Goal: Task Accomplishment & Management: Complete application form

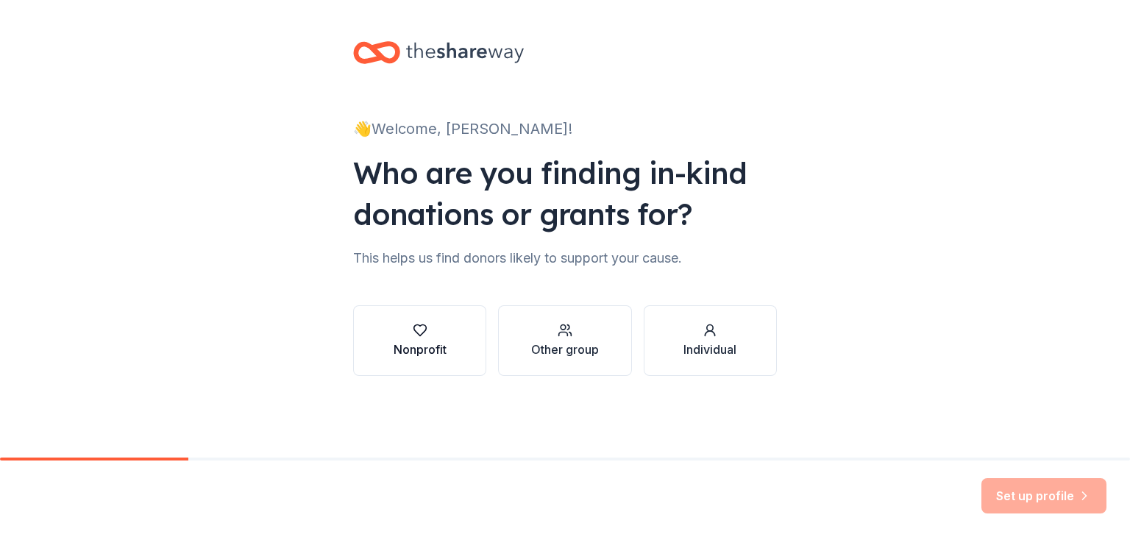
click at [419, 337] on icon "button" at bounding box center [420, 330] width 15 height 15
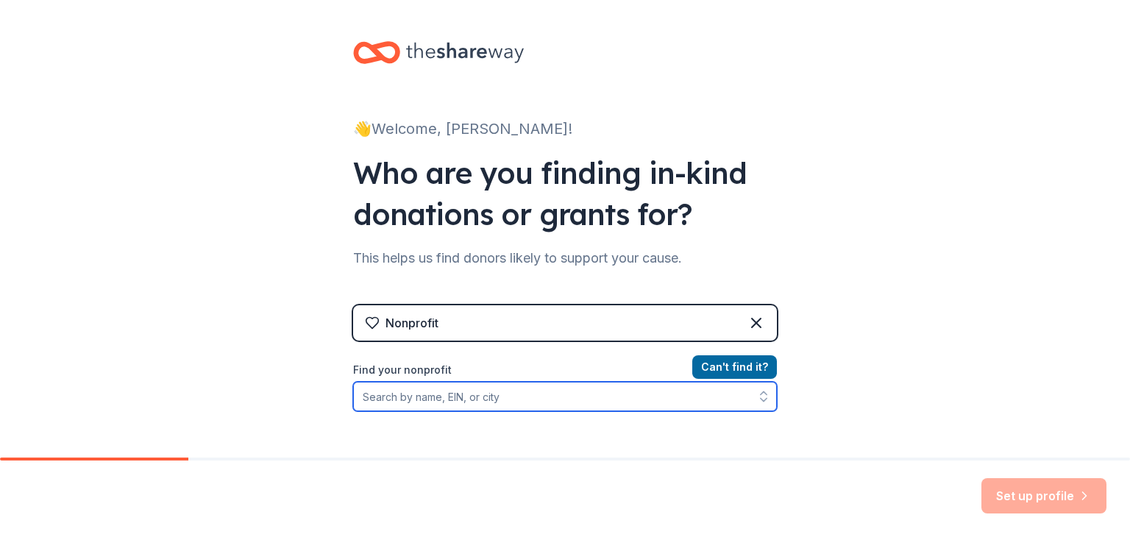
click at [423, 400] on input "Find your nonprofit" at bounding box center [565, 396] width 424 height 29
type input "loop it up savannah"
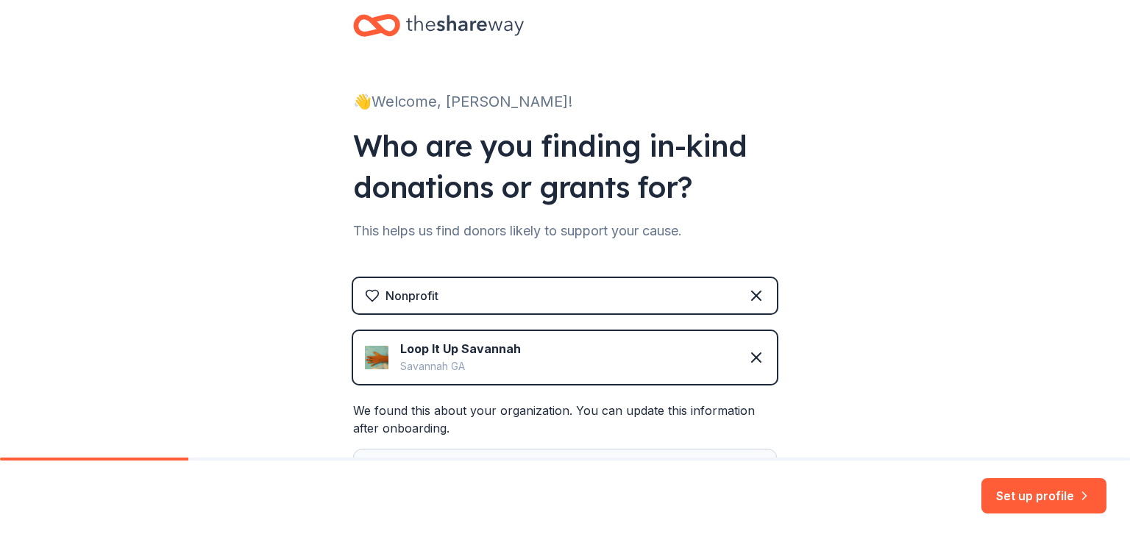
scroll to position [265, 0]
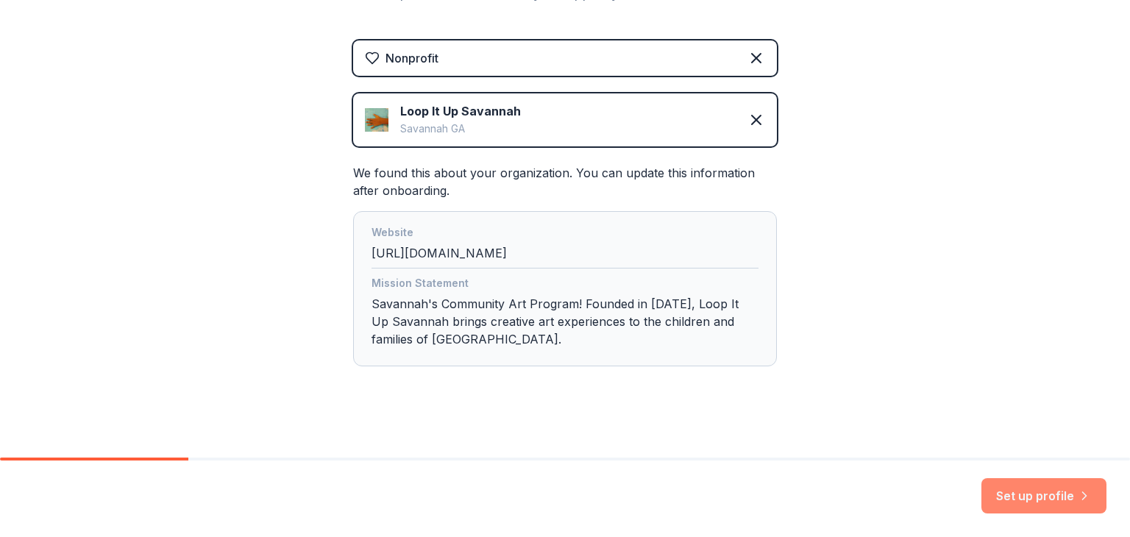
click at [1053, 494] on button "Set up profile" at bounding box center [1043, 495] width 125 height 35
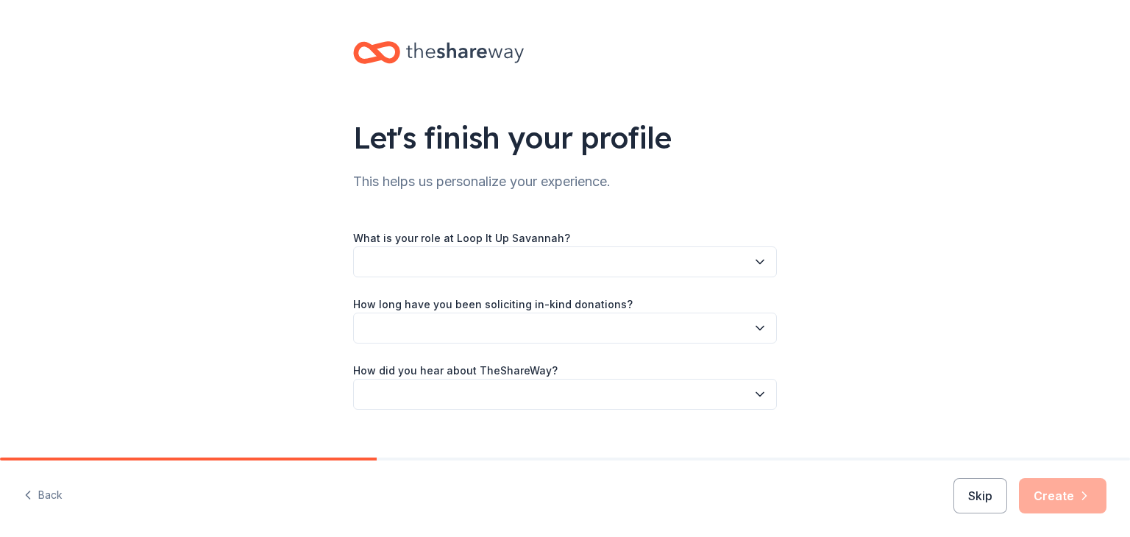
click at [583, 263] on button "button" at bounding box center [565, 261] width 424 height 31
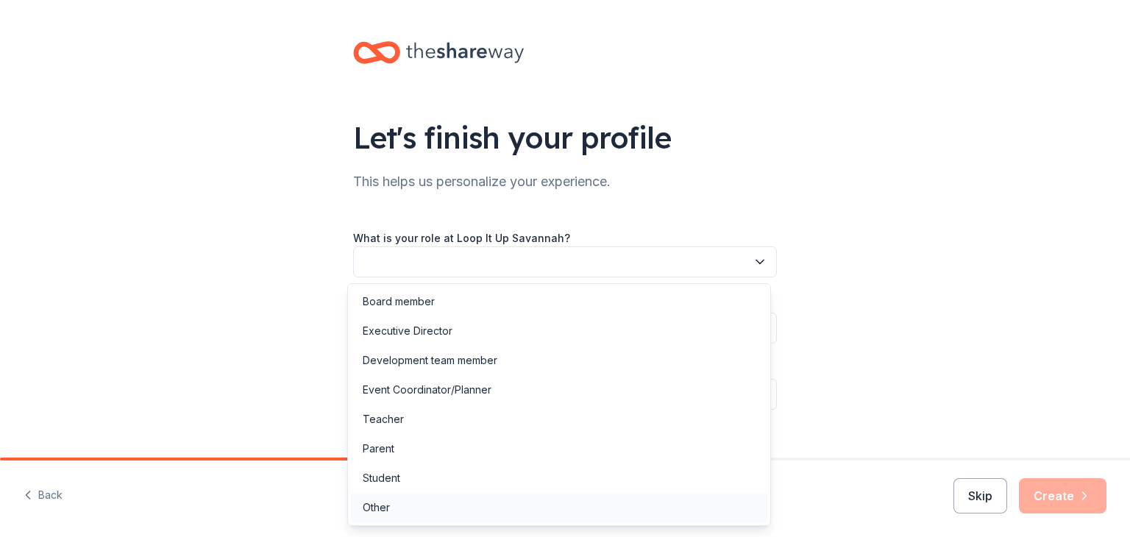
click at [391, 509] on div "Other" at bounding box center [559, 507] width 416 height 29
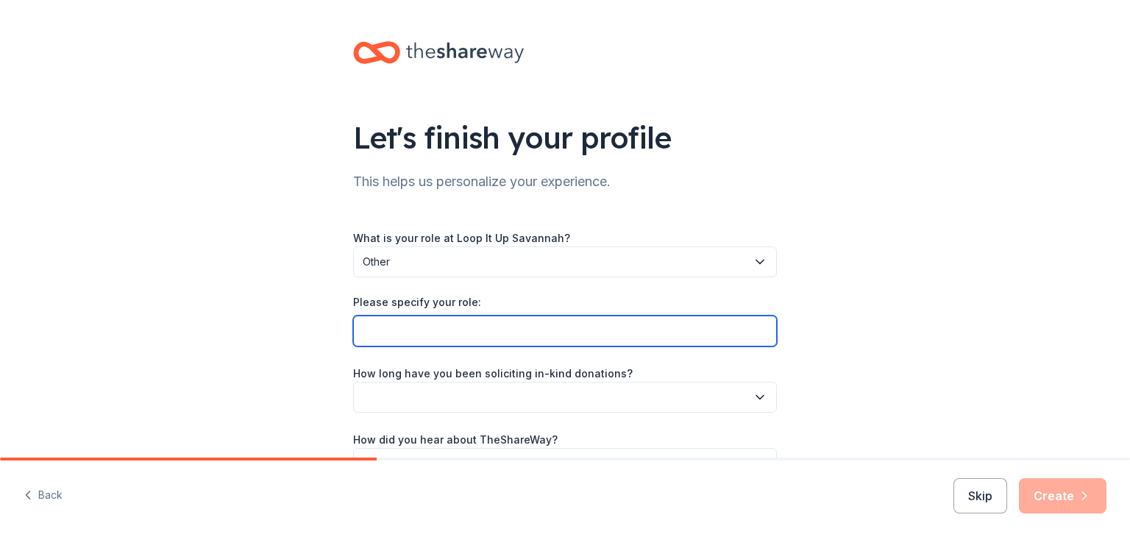
click at [395, 333] on input "Please specify your role:" at bounding box center [565, 331] width 424 height 31
type input "Program Coordinator"
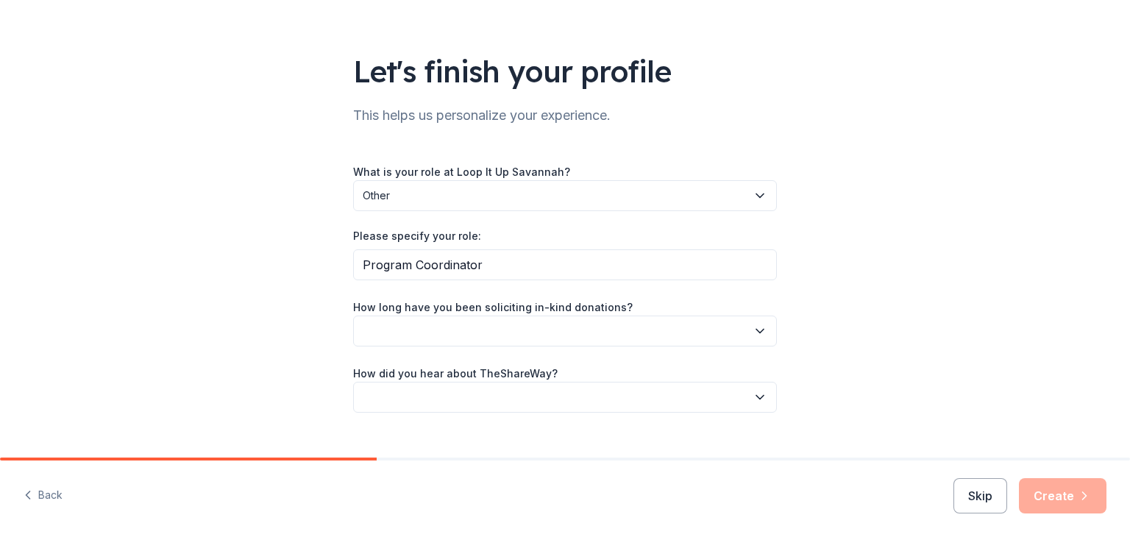
scroll to position [76, 0]
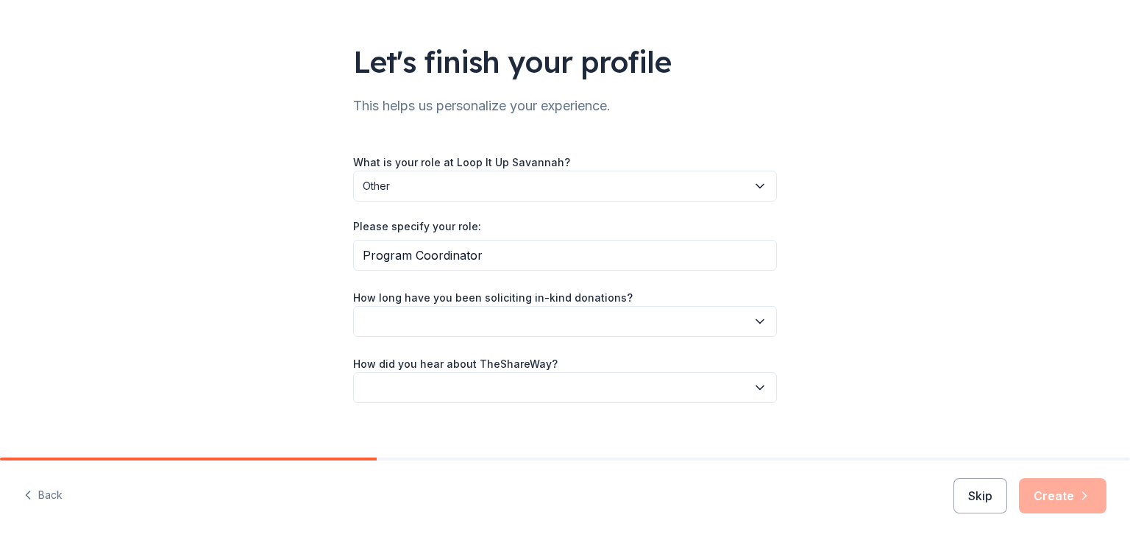
click at [491, 314] on button "button" at bounding box center [565, 321] width 424 height 31
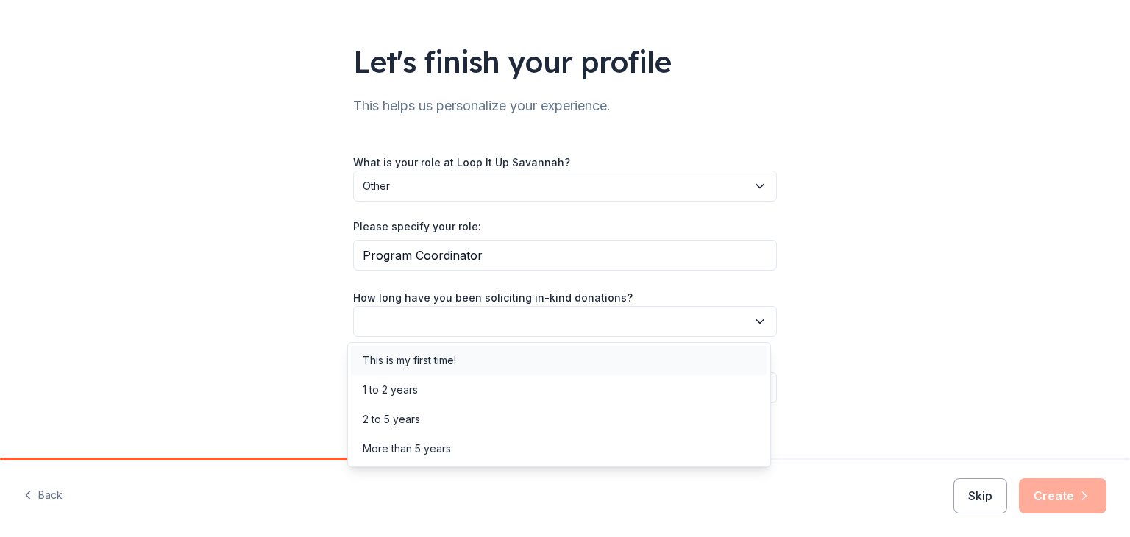
click at [428, 361] on div "This is my first time!" at bounding box center [409, 361] width 93 height 18
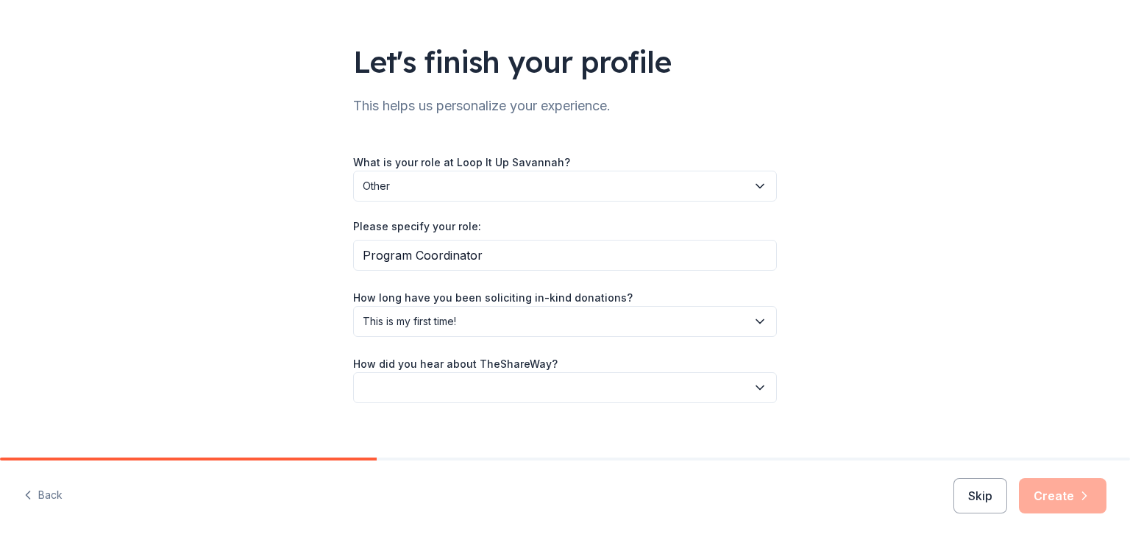
click at [415, 387] on button "button" at bounding box center [565, 387] width 424 height 31
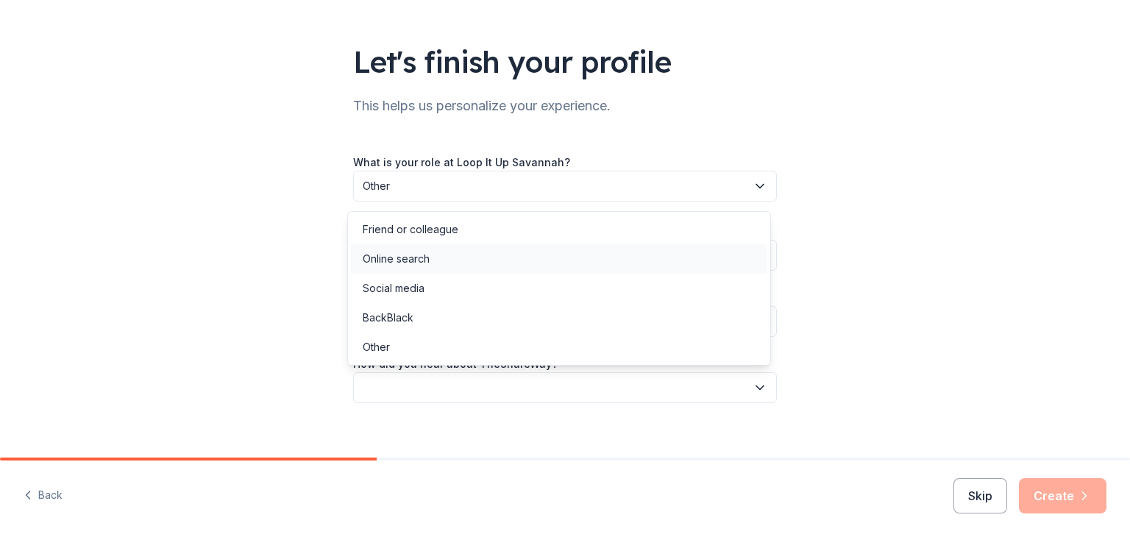
click at [424, 255] on div "Online search" at bounding box center [396, 259] width 67 height 18
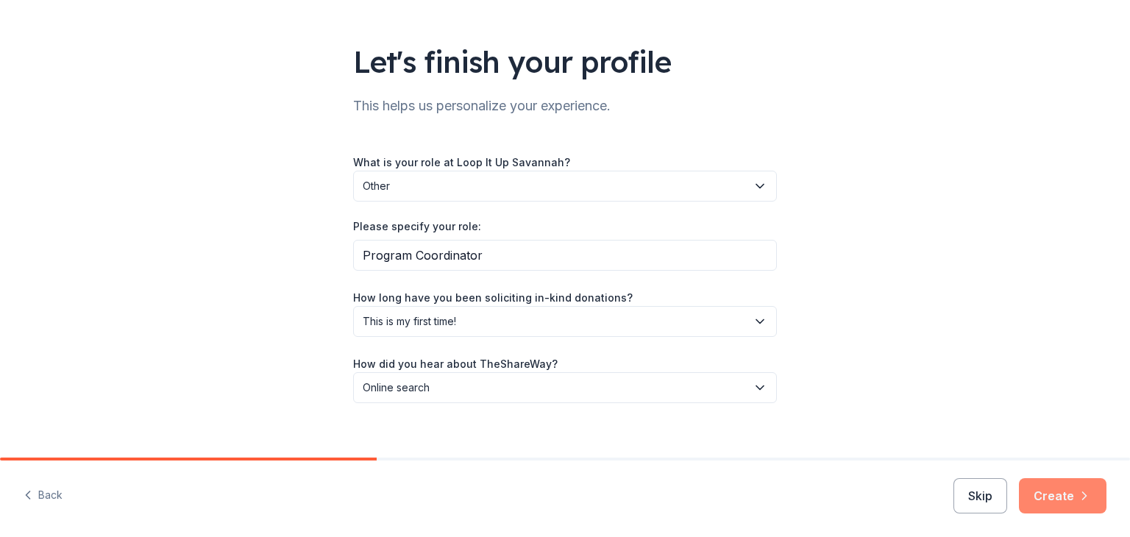
click at [1048, 494] on button "Create" at bounding box center [1063, 495] width 88 height 35
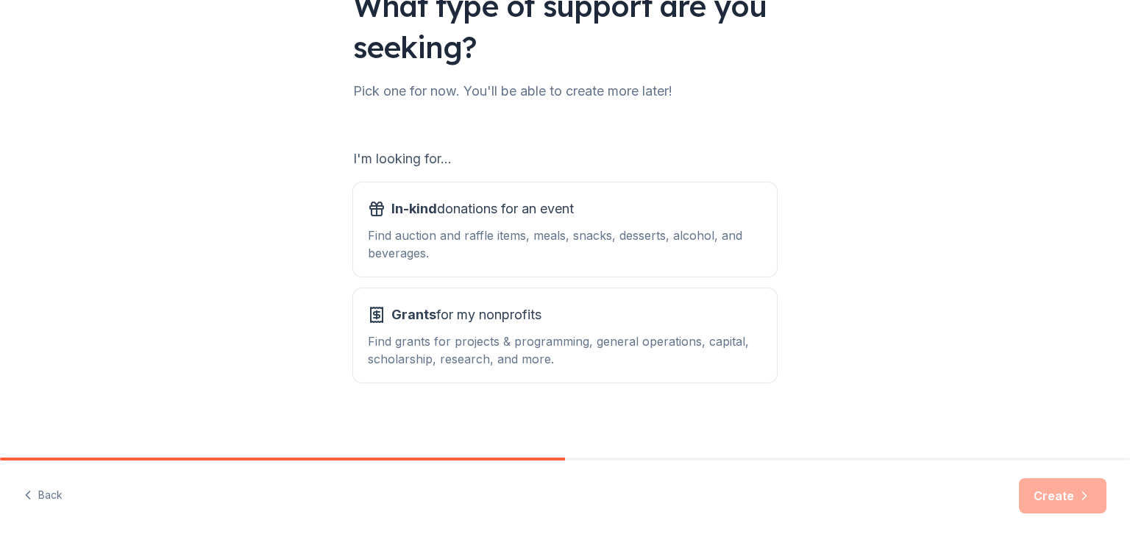
scroll to position [132, 0]
click at [589, 339] on div "Find grants for projects & programming, general operations, capital, scholarshi…" at bounding box center [565, 349] width 394 height 35
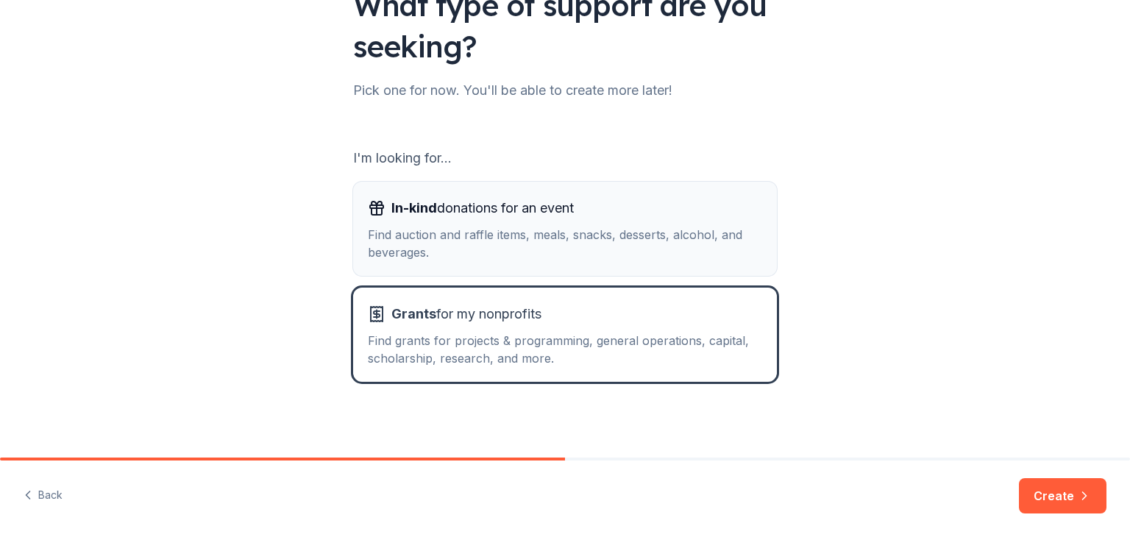
click at [602, 227] on div "Find auction and raffle items, meals, snacks, desserts, alcohol, and beverages." at bounding box center [565, 243] width 394 height 35
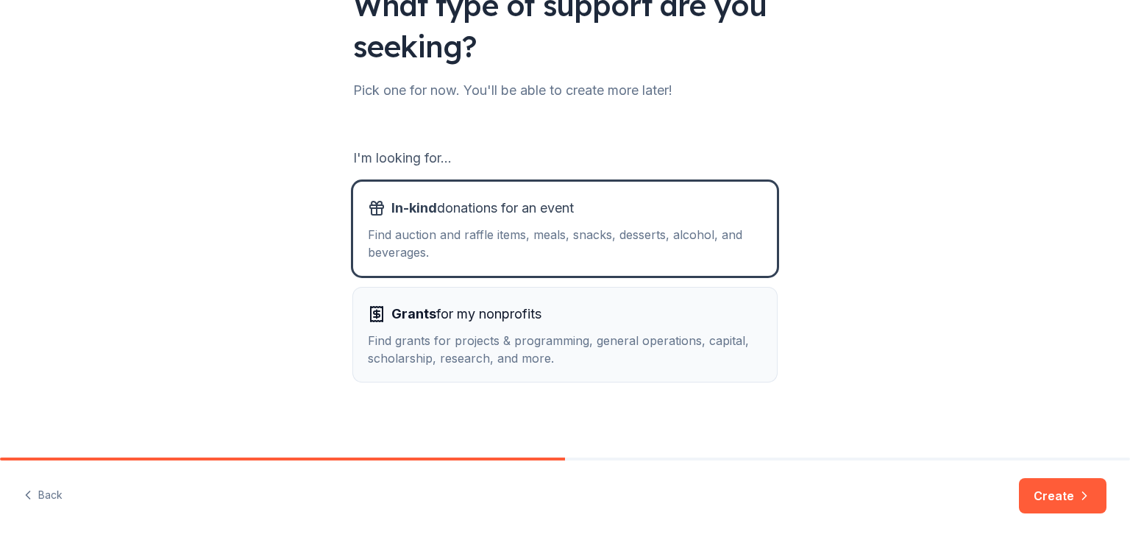
click at [667, 327] on div "Grants for my nonprofits Find grants for projects & programming, general operat…" at bounding box center [565, 334] width 394 height 65
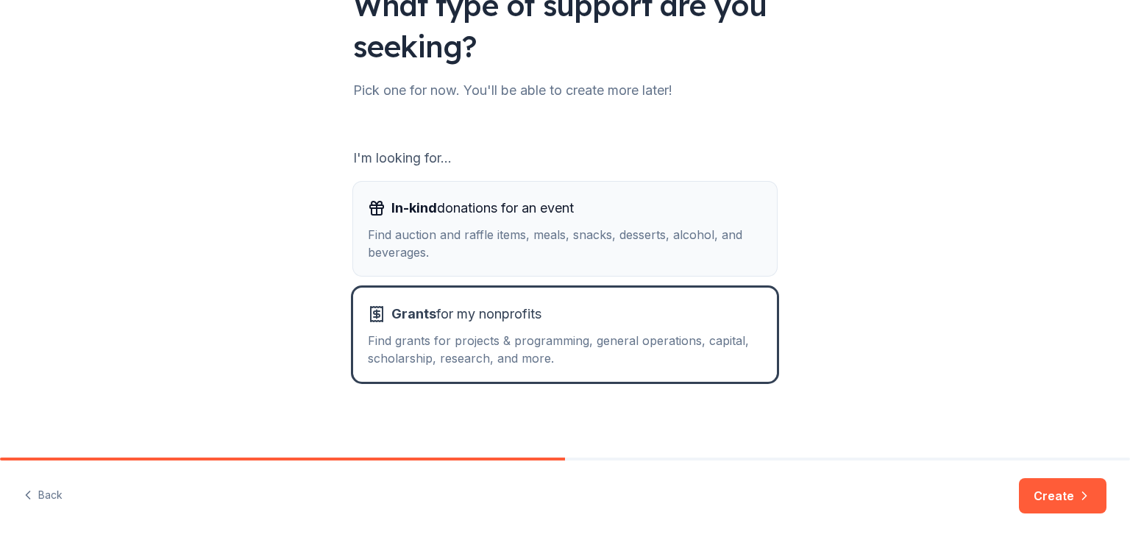
click at [674, 235] on div "Find auction and raffle items, meals, snacks, desserts, alcohol, and beverages." at bounding box center [565, 243] width 394 height 35
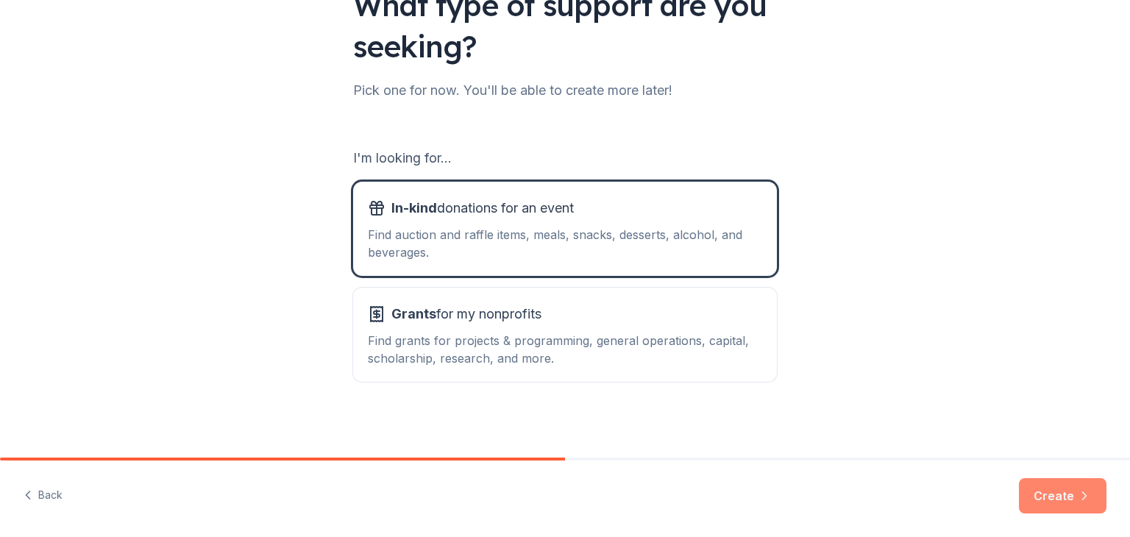
click at [1054, 497] on button "Create" at bounding box center [1063, 495] width 88 height 35
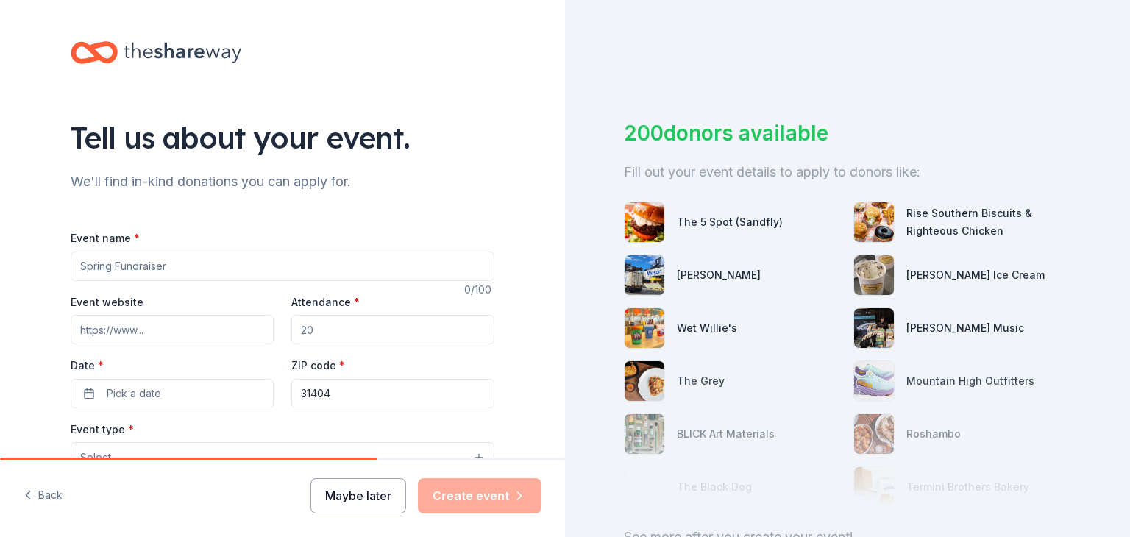
click at [380, 500] on button "Maybe later" at bounding box center [358, 495] width 96 height 35
click at [338, 480] on button "Maybe later" at bounding box center [358, 495] width 96 height 35
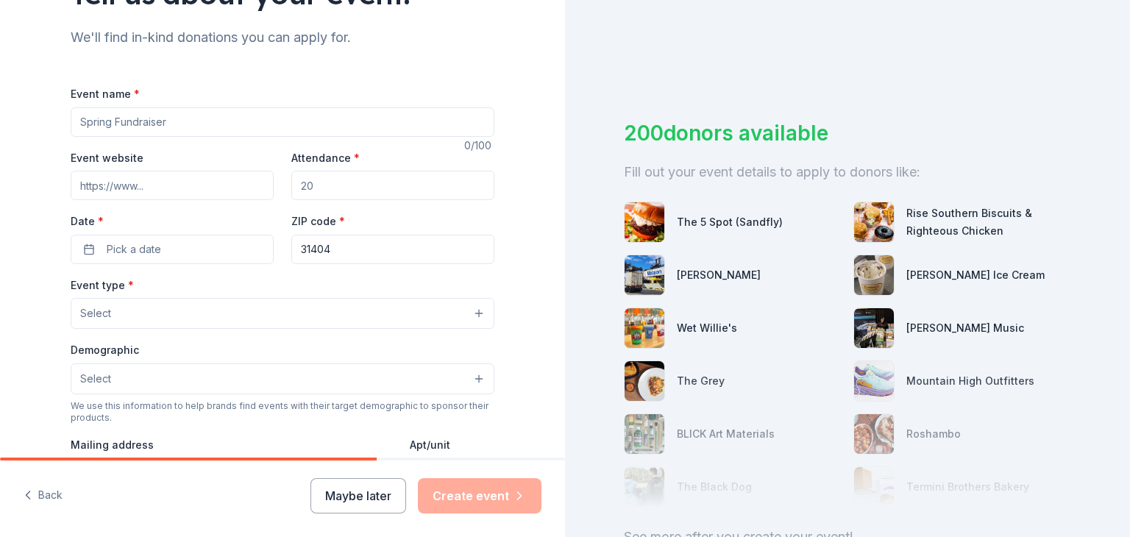
scroll to position [206, 0]
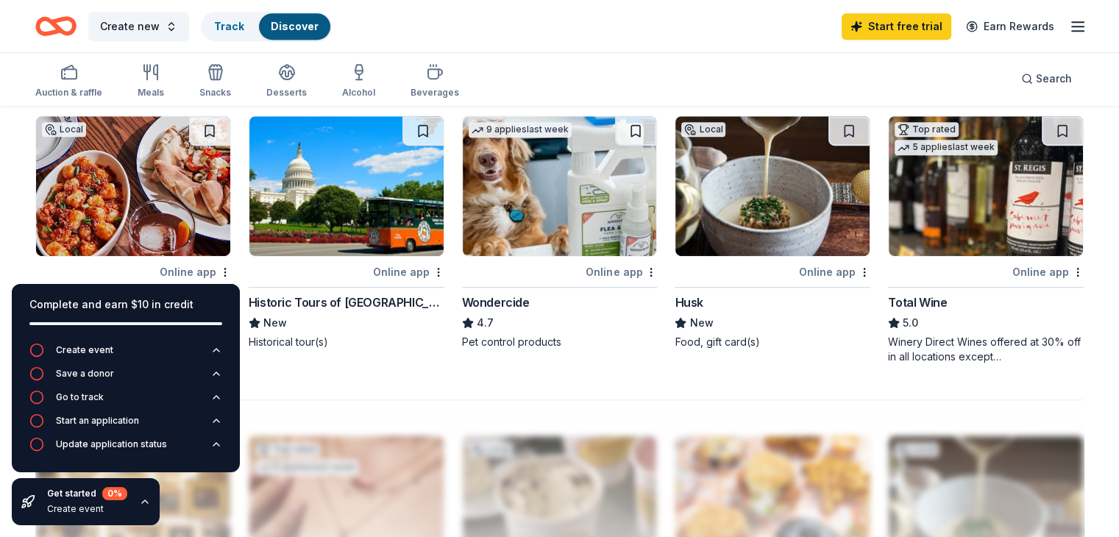
scroll to position [941, 0]
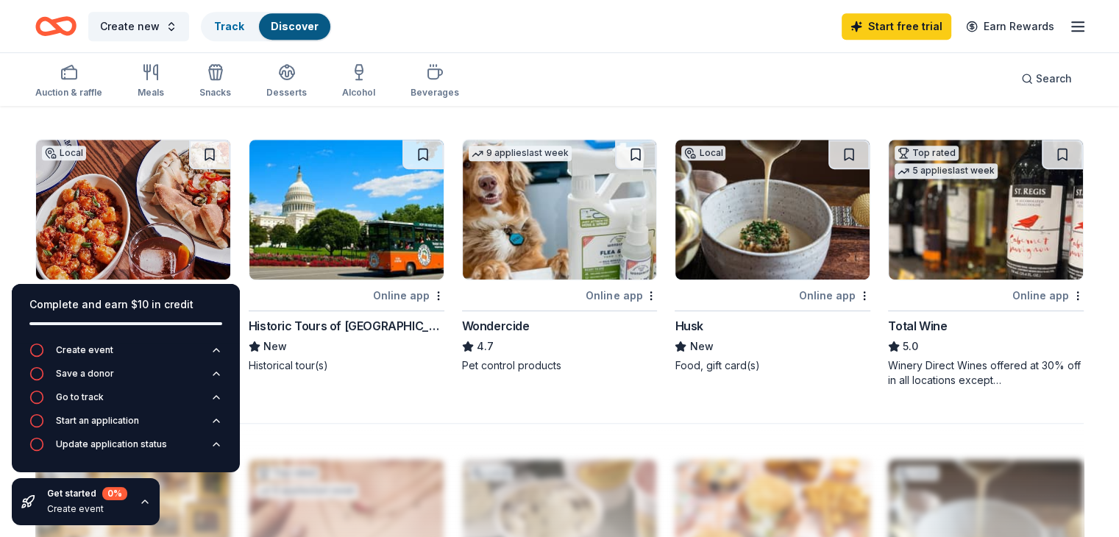
click at [142, 504] on icon "button" at bounding box center [145, 502] width 12 height 12
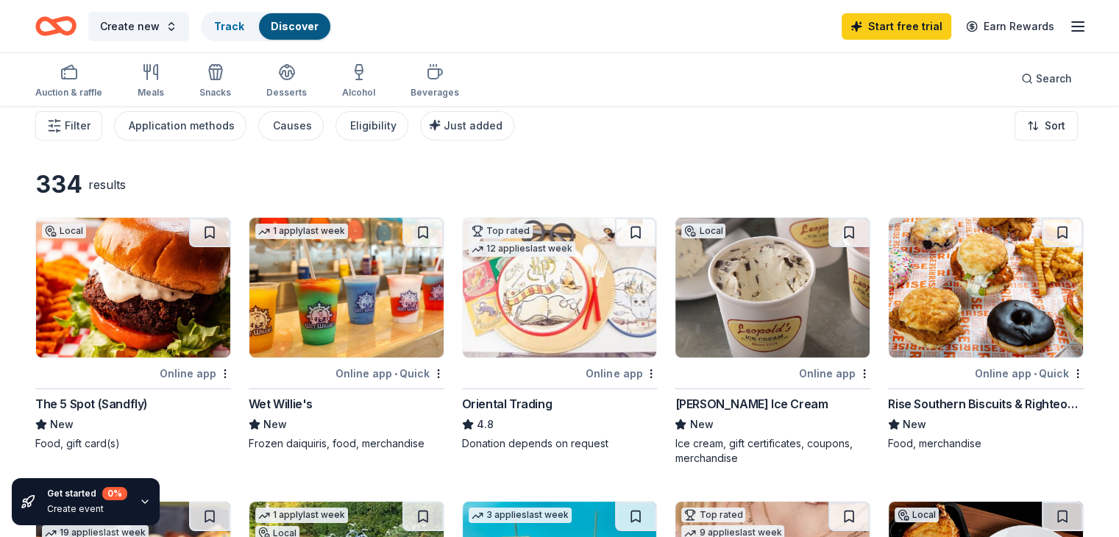
scroll to position [0, 0]
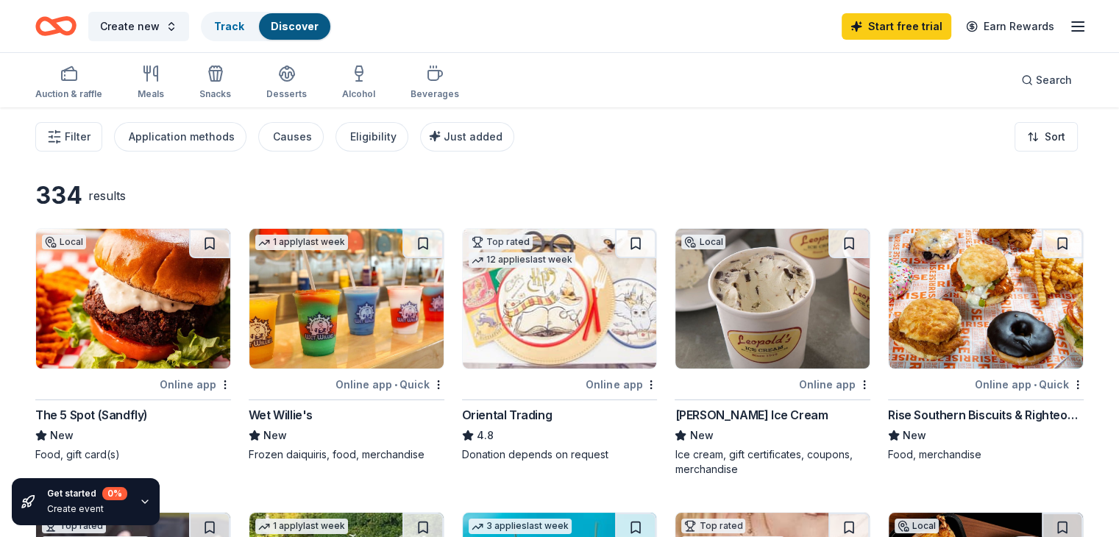
click at [1042, 29] on div "Start free trial Earn Rewards" at bounding box center [964, 26] width 245 height 35
click at [1069, 27] on icon "button" at bounding box center [1078, 27] width 18 height 18
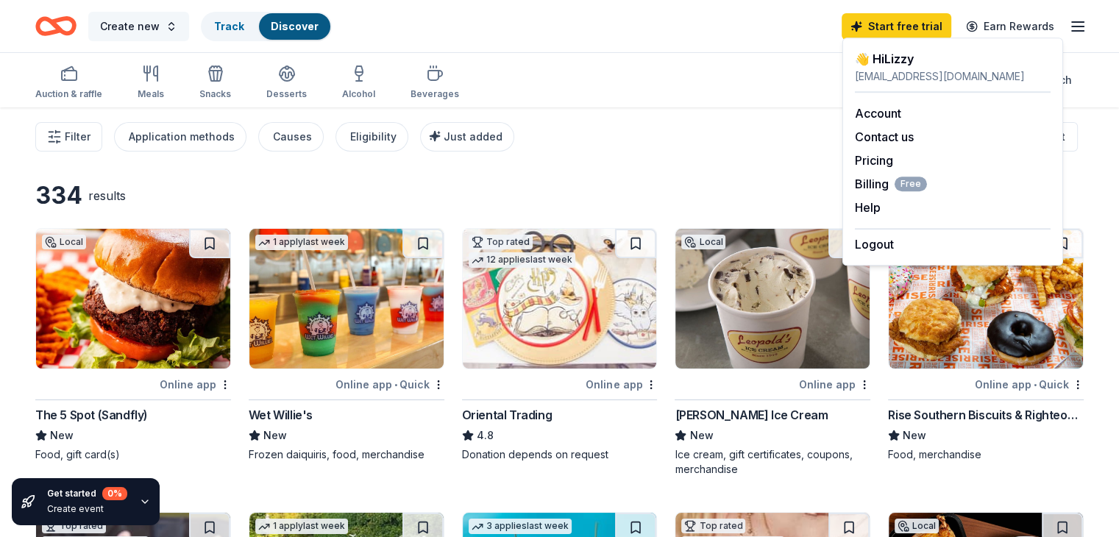
click at [143, 15] on button "Create new" at bounding box center [138, 26] width 101 height 29
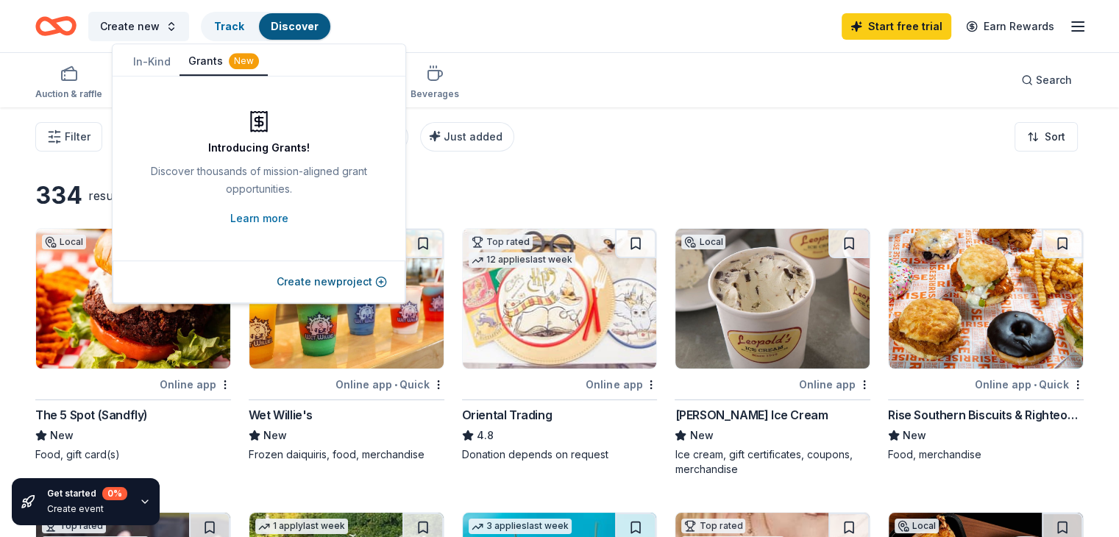
click at [218, 63] on button "Grants New" at bounding box center [224, 62] width 88 height 28
click at [248, 222] on link "Learn more" at bounding box center [259, 219] width 58 height 18
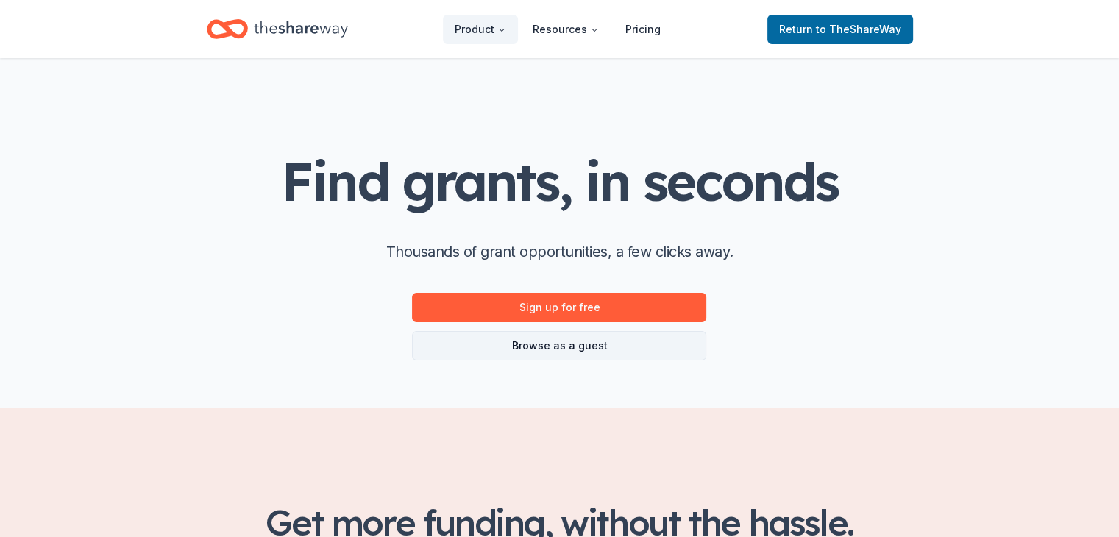
click at [524, 343] on link "Browse as a guest" at bounding box center [559, 345] width 294 height 29
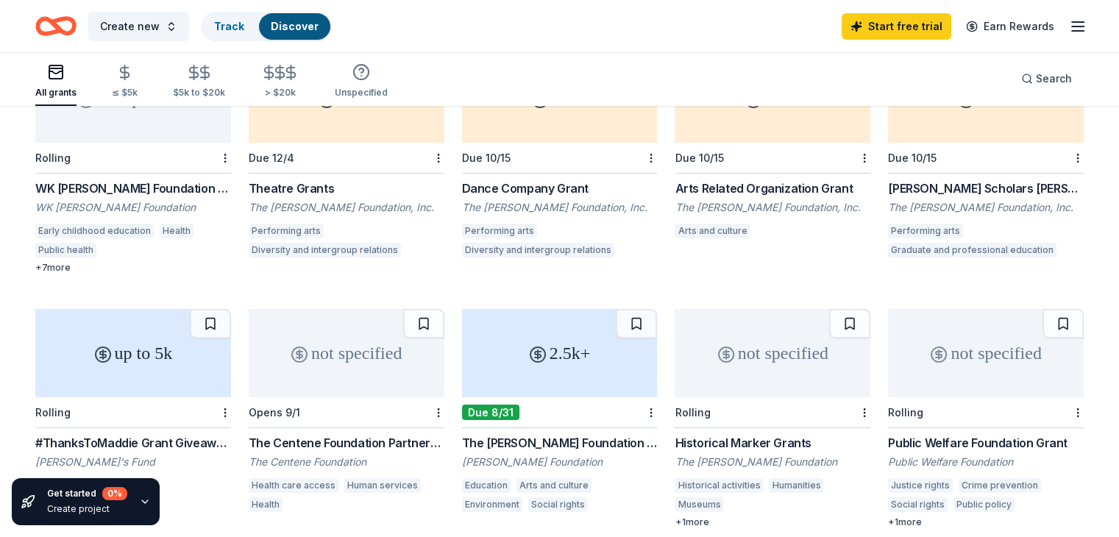
scroll to position [253, 0]
